Goal: Information Seeking & Learning: Stay updated

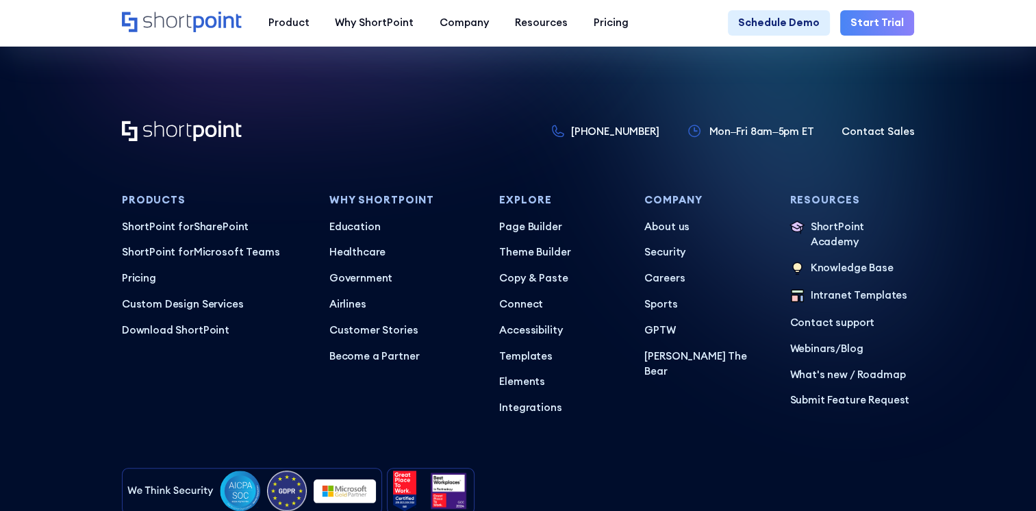
scroll to position [6440, 0]
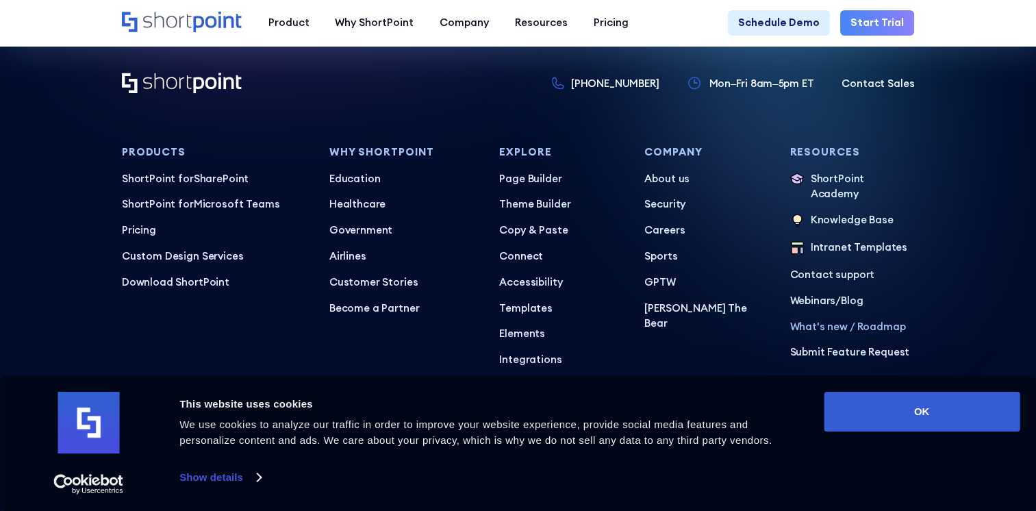
click at [834, 335] on p "What's new / Roadmap" at bounding box center [852, 327] width 125 height 16
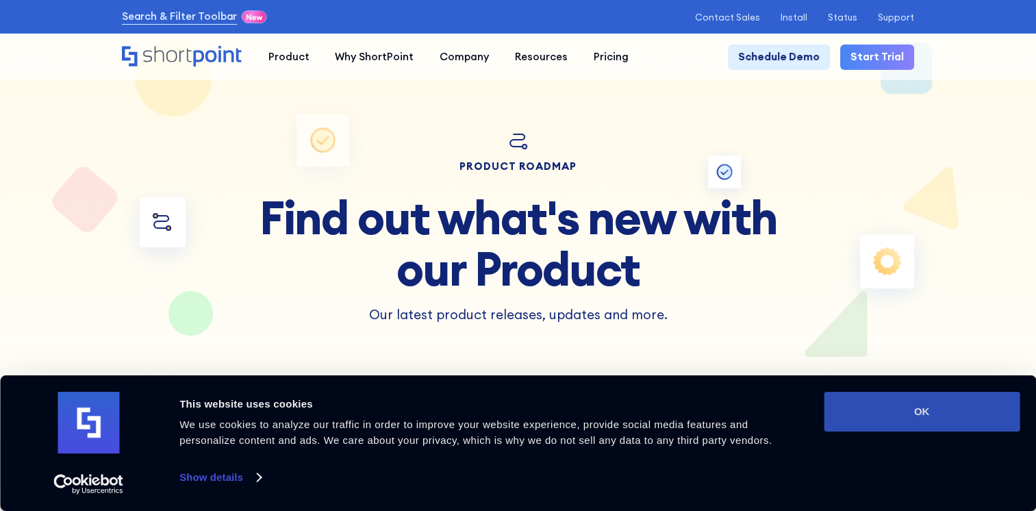
click at [914, 404] on button "OK" at bounding box center [922, 412] width 196 height 40
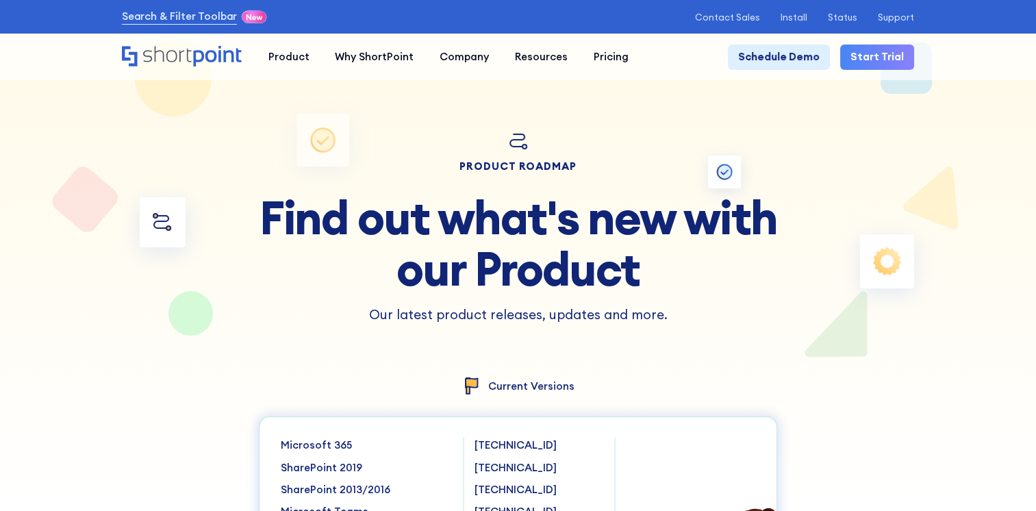
click at [784, 330] on div at bounding box center [518, 256] width 933 height 511
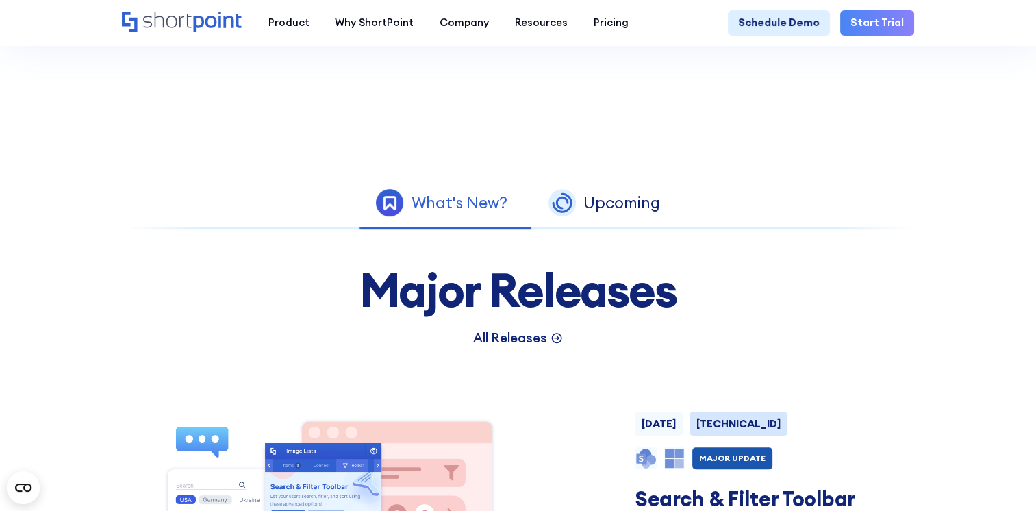
click at [540, 338] on p "All Releases" at bounding box center [510, 337] width 74 height 19
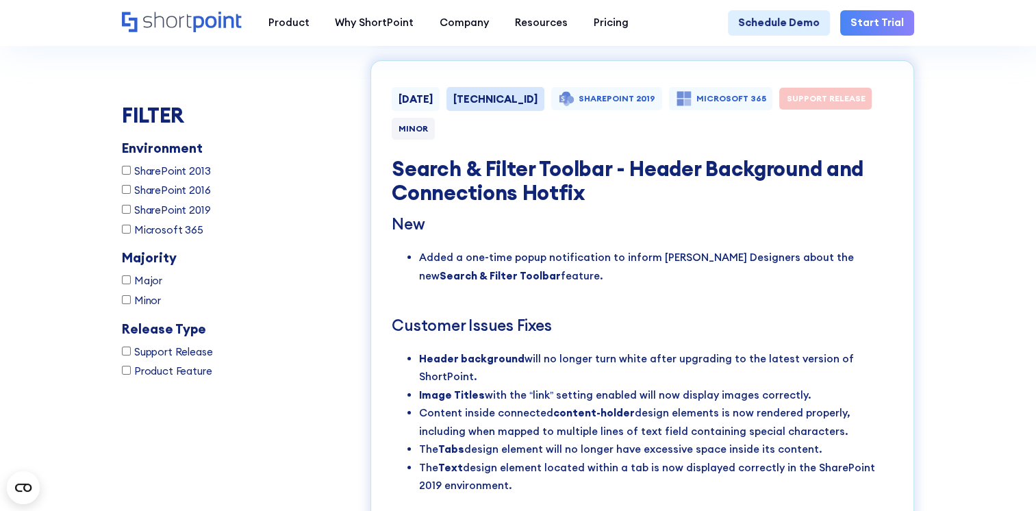
scroll to position [4793, 0]
